Goal: Task Accomplishment & Management: Complete application form

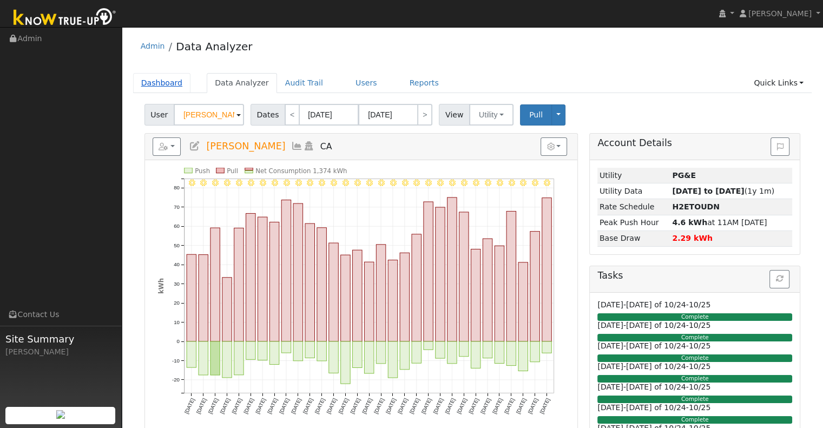
drag, startPoint x: 0, startPoint y: 0, endPoint x: 156, endPoint y: 77, distance: 174.4
click at [156, 77] on link "Dashboard" at bounding box center [162, 83] width 58 height 20
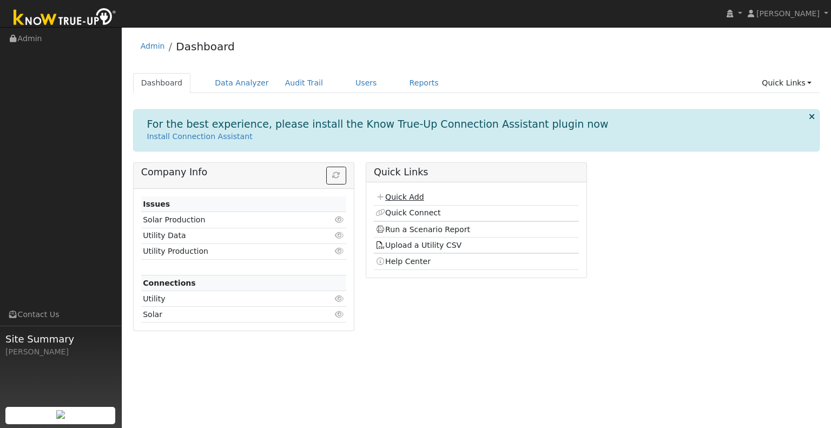
click at [394, 198] on link "Quick Add" at bounding box center [399, 197] width 48 height 9
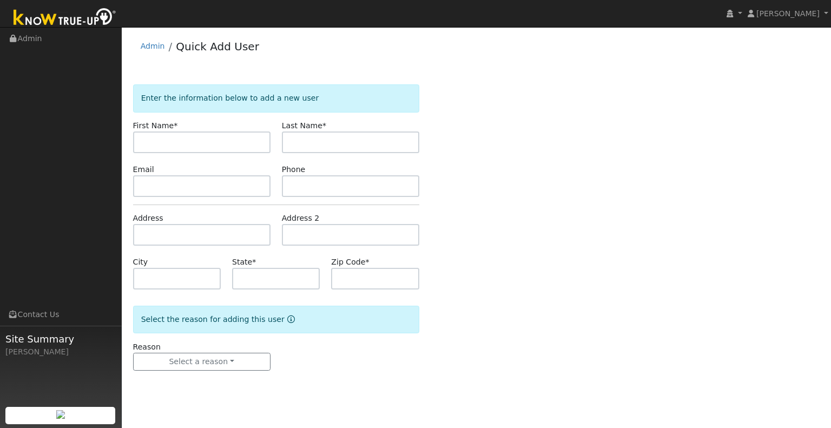
click at [186, 134] on input "text" at bounding box center [201, 142] width 137 height 22
type input "Laura"
type input "Strelka"
type input "CA"
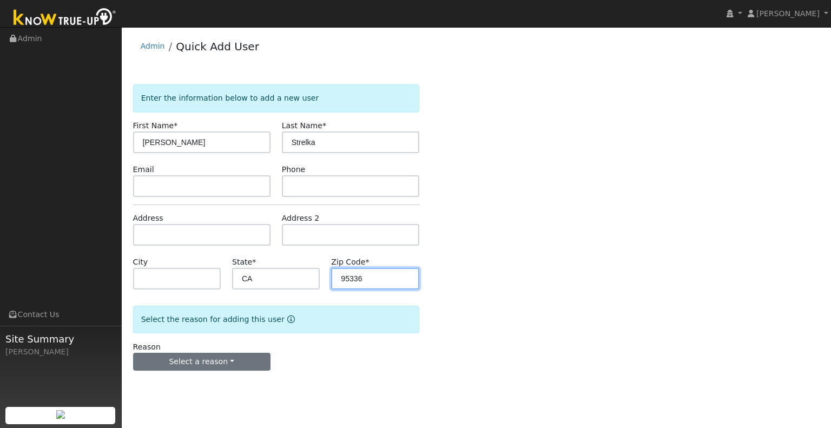
type input "95336"
click at [174, 353] on button "Select a reason" at bounding box center [201, 362] width 137 height 18
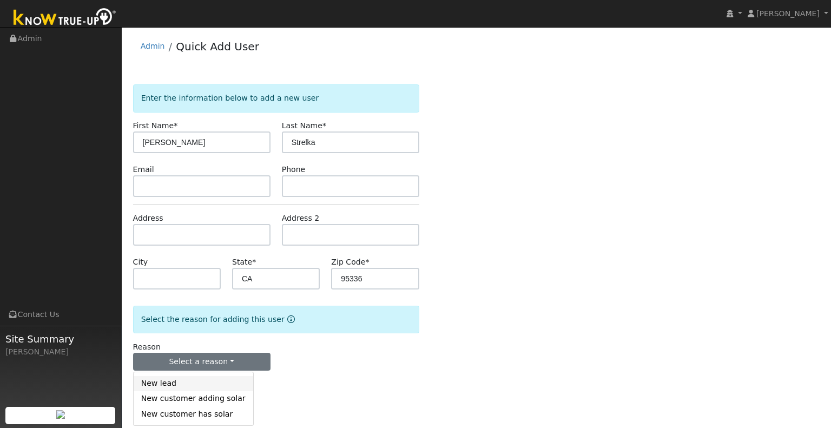
click at [171, 376] on link "New lead" at bounding box center [194, 383] width 120 height 15
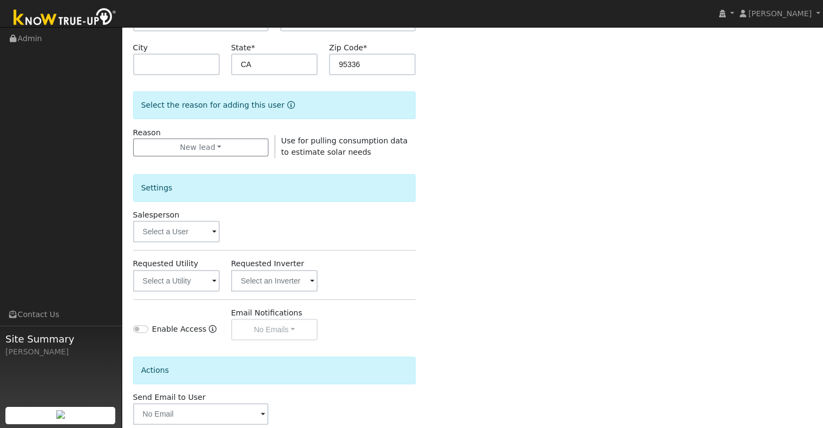
scroll to position [271, 0]
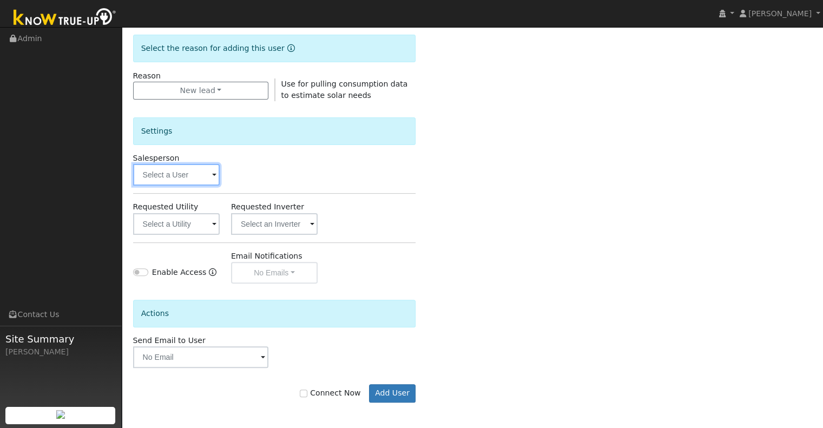
click at [201, 183] on input "text" at bounding box center [176, 175] width 87 height 22
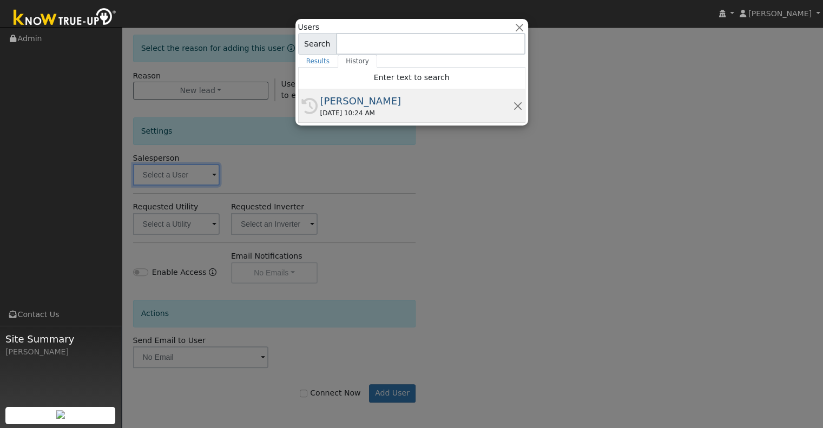
click at [354, 101] on div "[PERSON_NAME]" at bounding box center [416, 101] width 193 height 15
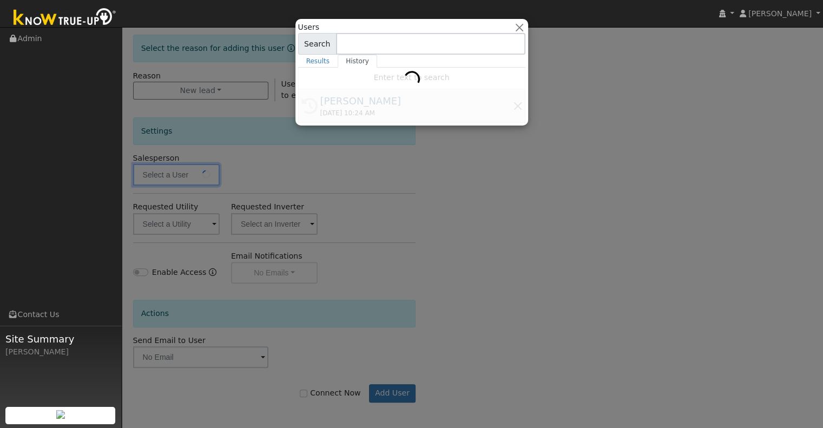
type input "[PERSON_NAME]"
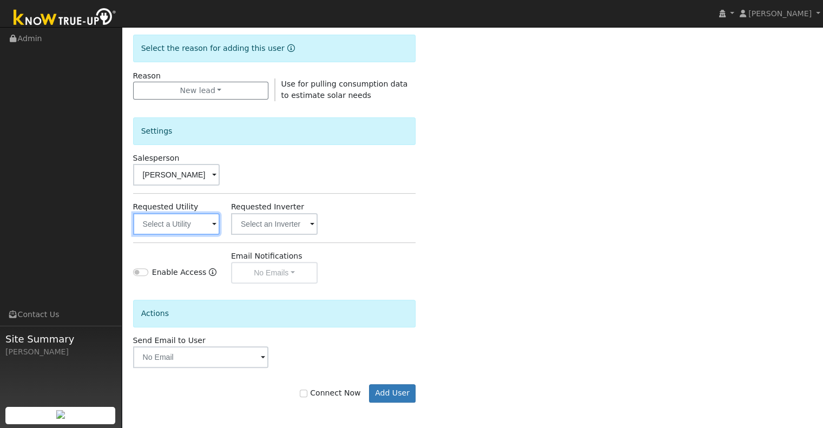
click at [183, 214] on input "text" at bounding box center [176, 224] width 87 height 22
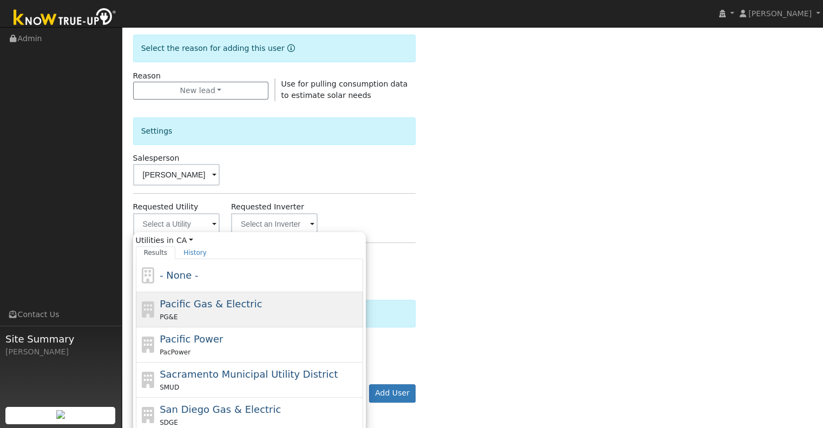
click at [202, 303] on span "Pacific Gas & Electric" at bounding box center [211, 303] width 102 height 11
type input "Pacific Gas & Electric"
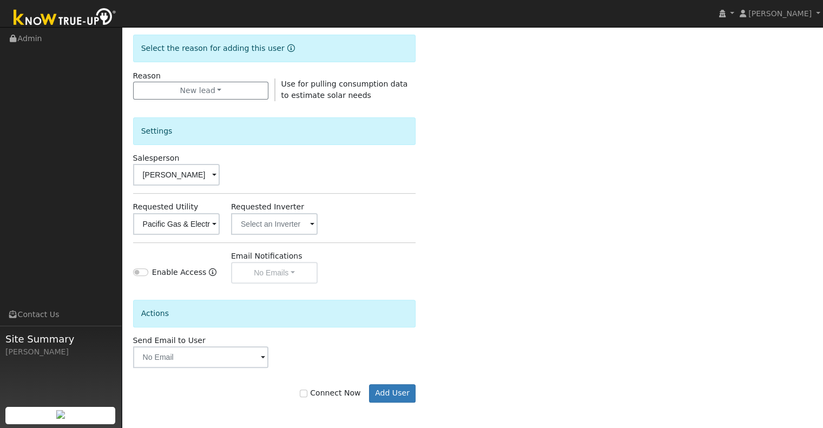
click at [321, 387] on label "Connect Now" at bounding box center [330, 392] width 61 height 11
click at [307, 389] on input "Connect Now" at bounding box center [304, 393] width 8 height 8
checkbox input "true"
click at [393, 389] on button "Add User" at bounding box center [392, 393] width 47 height 18
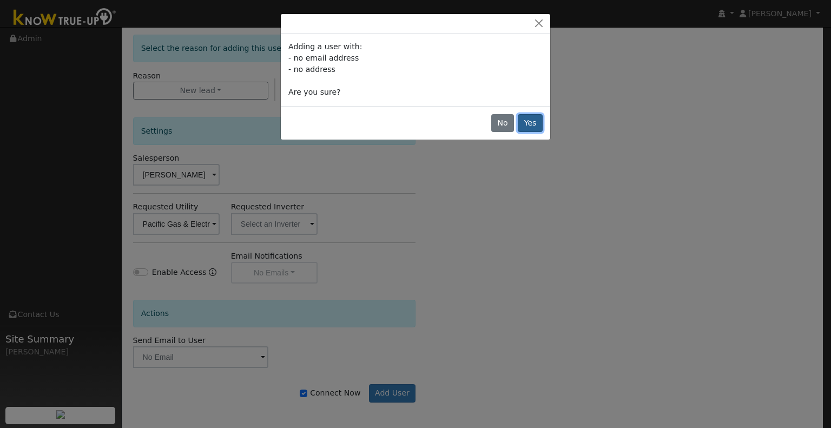
click at [527, 122] on button "Yes" at bounding box center [530, 123] width 25 height 18
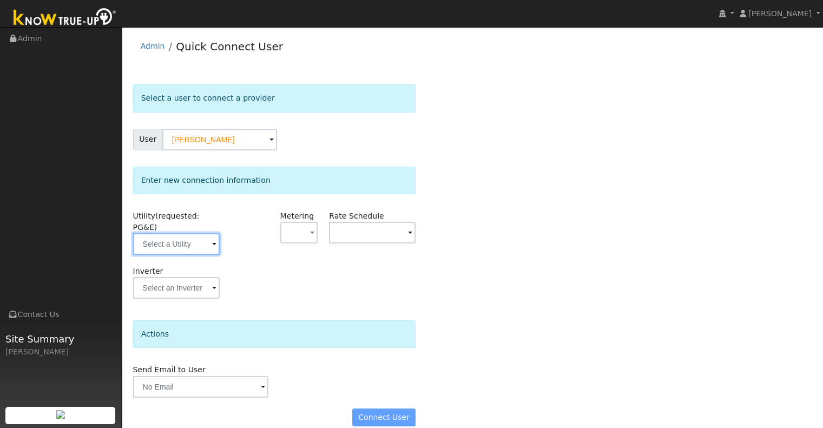
click at [201, 233] on input "text" at bounding box center [176, 244] width 87 height 22
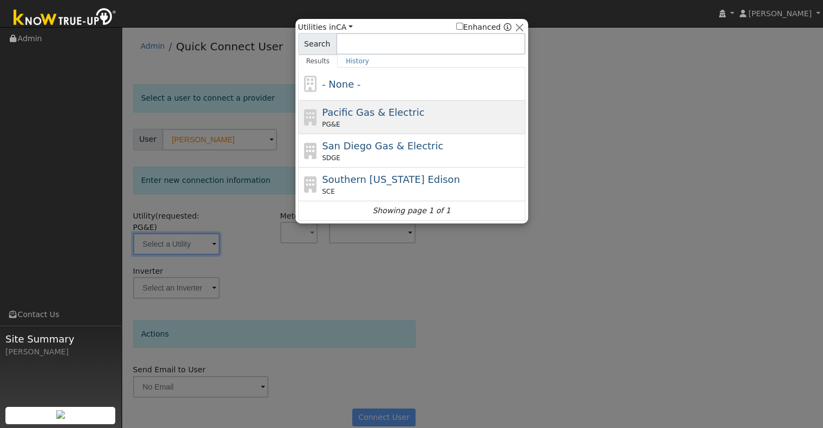
click at [372, 118] on div "Pacific Gas & Electric PG&E" at bounding box center [422, 117] width 201 height 24
type input "PG&E"
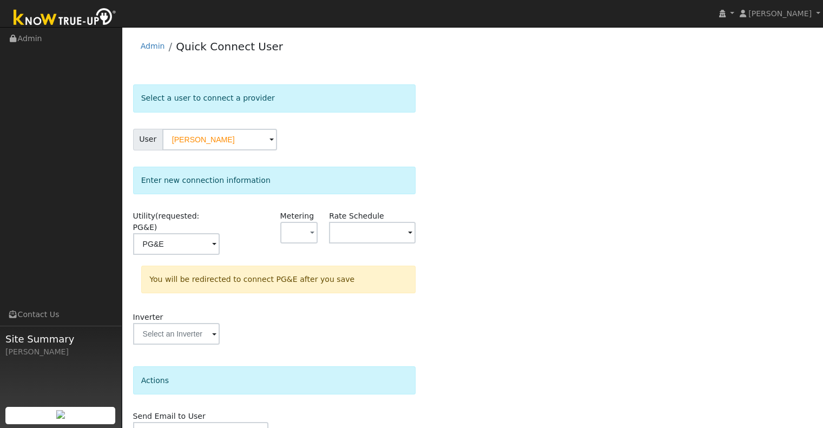
scroll to position [48, 0]
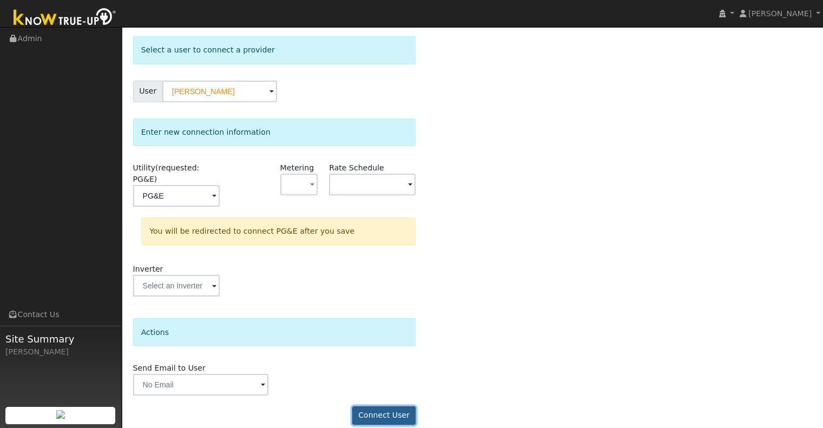
click at [393, 406] on button "Connect User" at bounding box center [384, 415] width 64 height 18
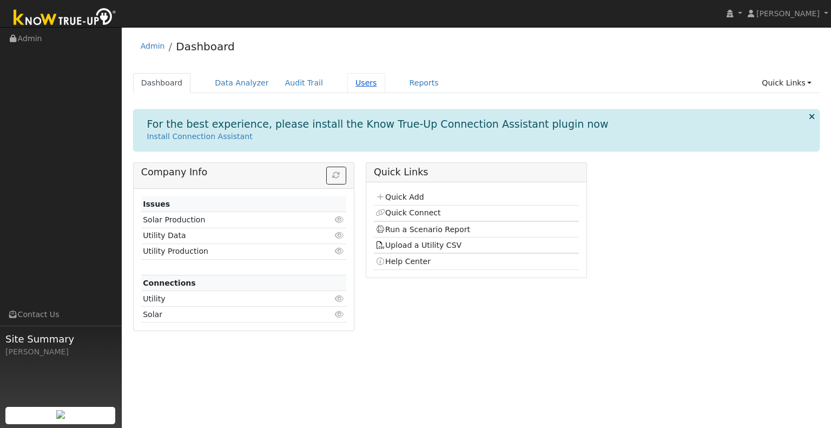
click at [348, 85] on link "Users" at bounding box center [366, 83] width 38 height 20
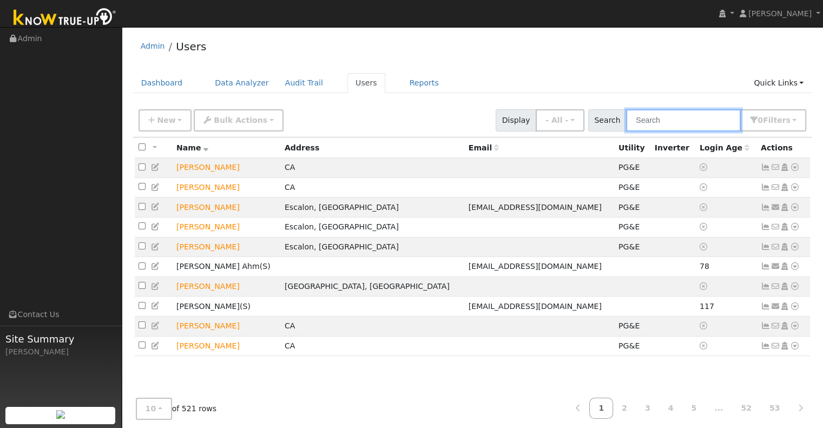
drag, startPoint x: 688, startPoint y: 114, endPoint x: 656, endPoint y: 115, distance: 32.5
click at [656, 115] on input "text" at bounding box center [683, 120] width 115 height 22
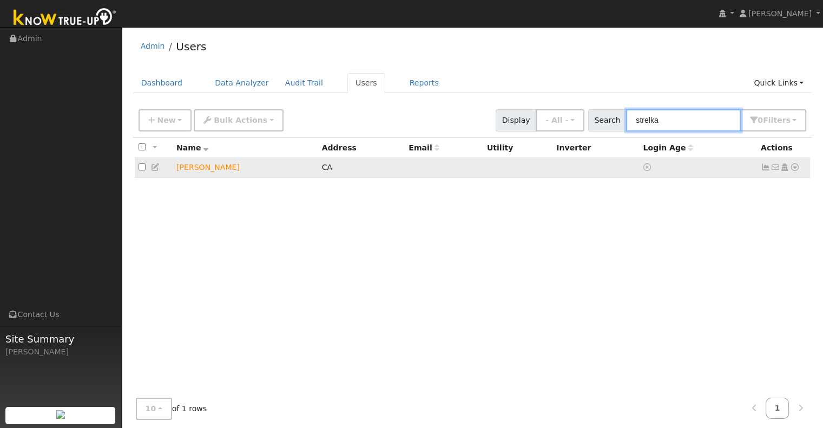
type input "strelka"
click at [797, 168] on icon at bounding box center [795, 167] width 10 height 8
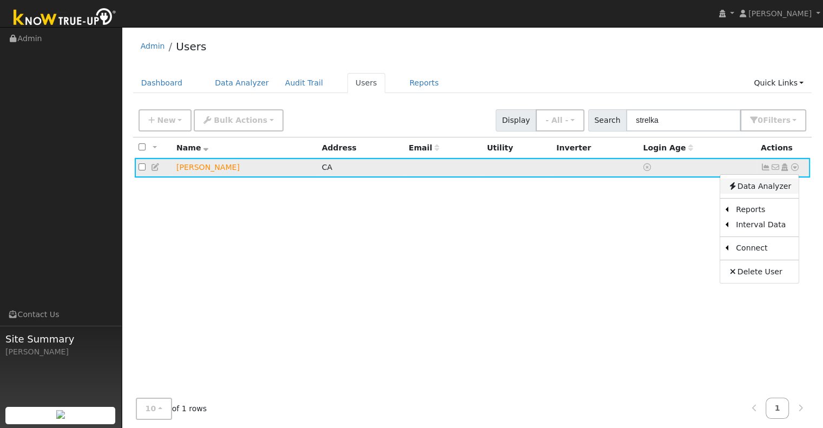
click at [764, 185] on link "Data Analyzer" at bounding box center [759, 185] width 78 height 15
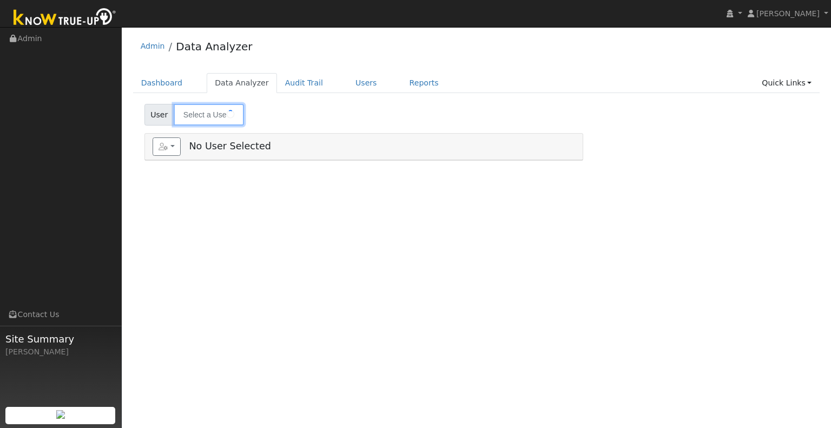
type input "[PERSON_NAME]"
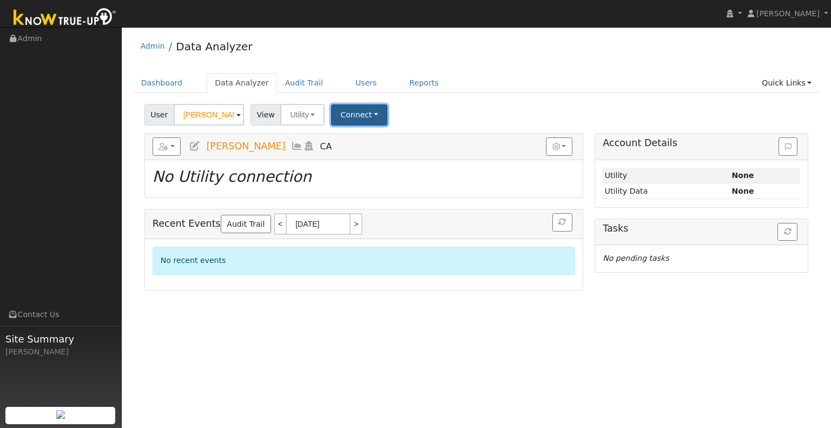
click at [348, 118] on button "Connect" at bounding box center [359, 114] width 56 height 21
click at [380, 139] on link "Select a Provider" at bounding box center [374, 138] width 84 height 15
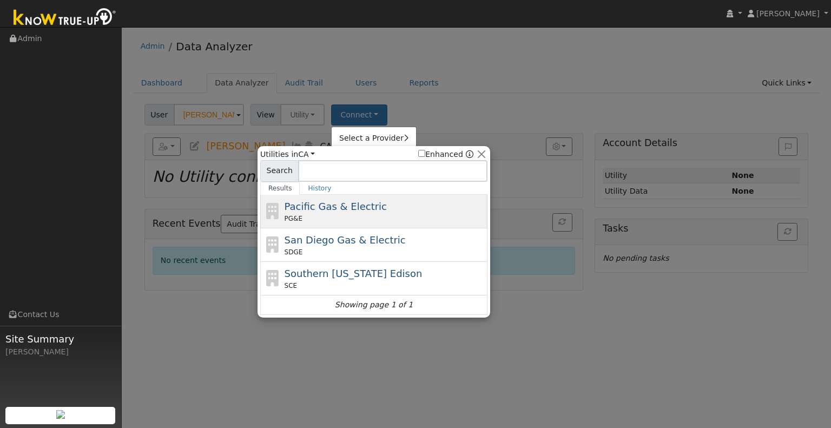
click at [376, 208] on div "Pacific Gas & Electric PG&E" at bounding box center [384, 211] width 201 height 24
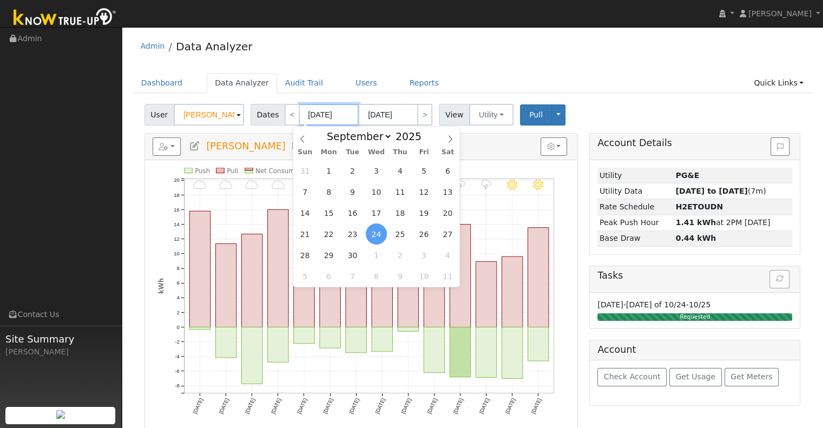
click at [336, 114] on input "[DATE]" at bounding box center [328, 115] width 59 height 22
click at [326, 169] on span "1" at bounding box center [328, 170] width 21 height 21
type input "[DATE]"
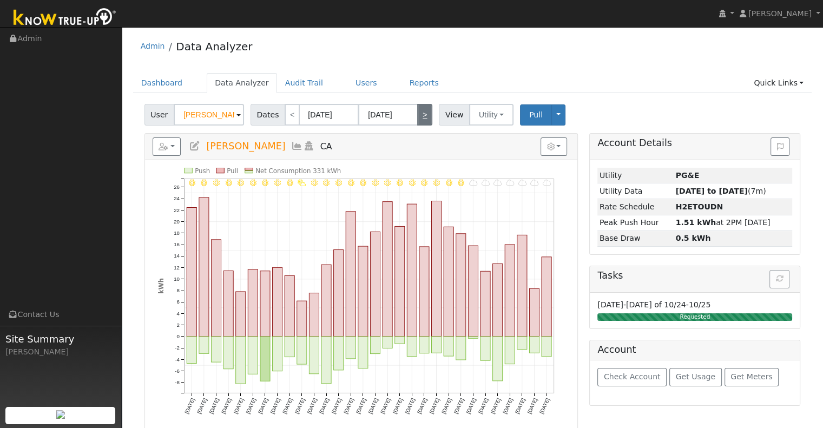
click at [419, 119] on link ">" at bounding box center [424, 115] width 15 height 22
type input "[DATE]"
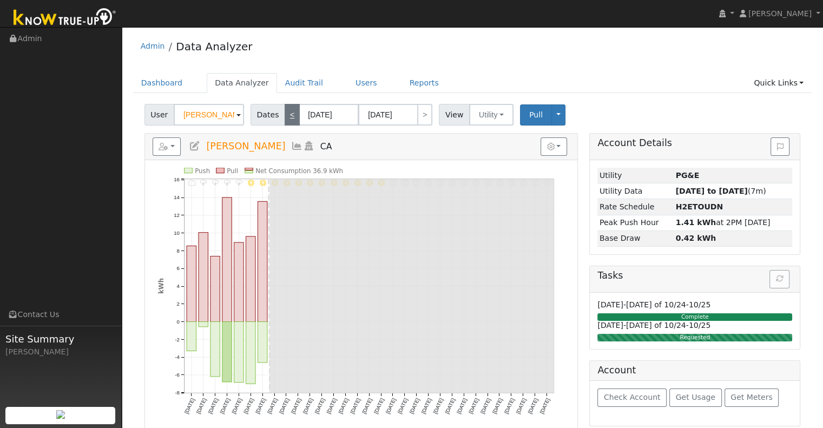
click at [284, 116] on link "<" at bounding box center [291, 115] width 15 height 22
type input "[DATE]"
